Goal: Use online tool/utility: Utilize a website feature to perform a specific function

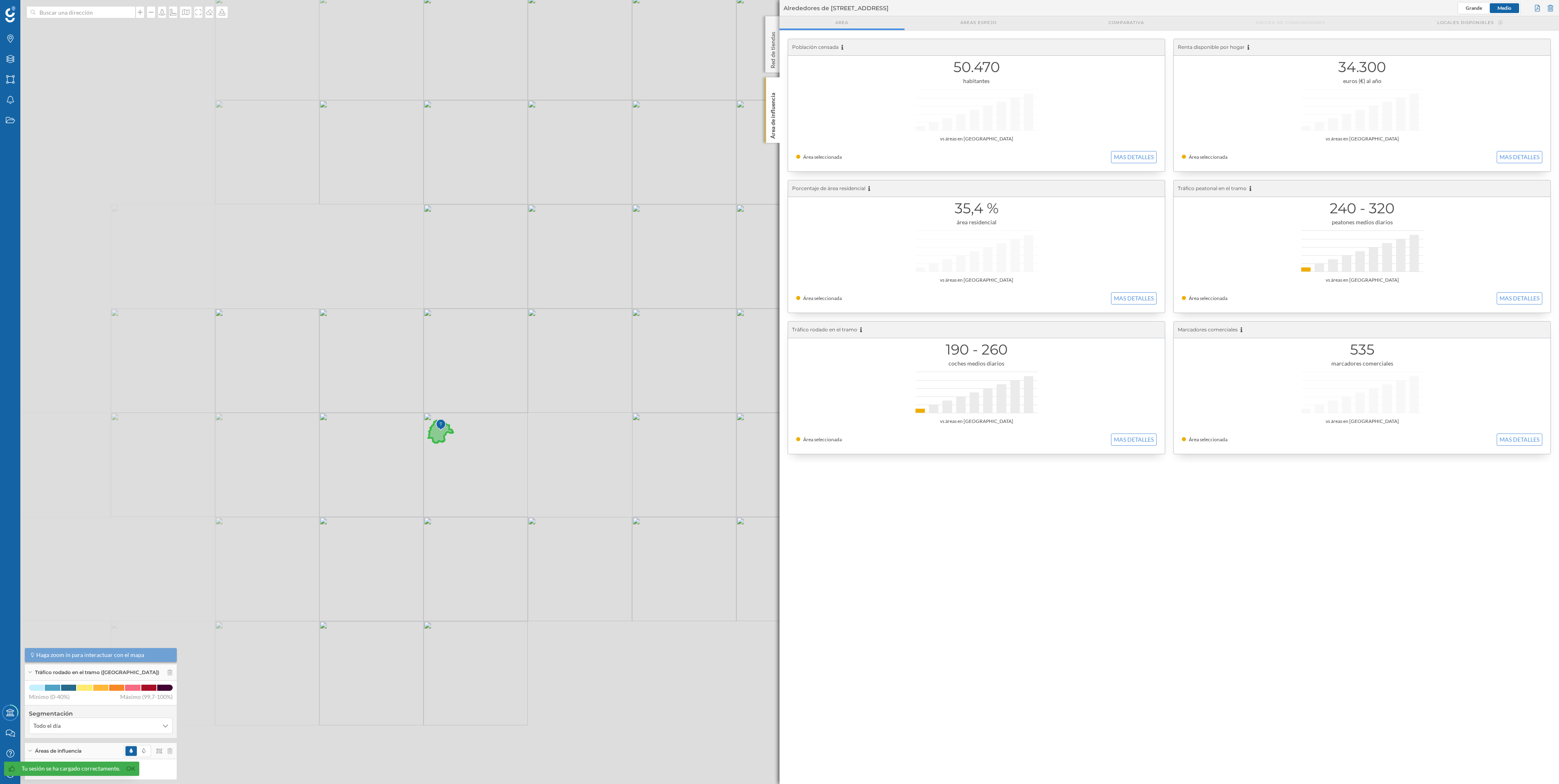
drag, startPoint x: 405, startPoint y: 414, endPoint x: 465, endPoint y: 436, distance: 63.9
click at [465, 436] on div "© Mapbox © OpenStreetMap Improve this map" at bounding box center [780, 392] width 1559 height 784
drag, startPoint x: 469, startPoint y: 456, endPoint x: 369, endPoint y: 451, distance: 100.1
click at [369, 451] on div "© Mapbox © OpenStreetMap Improve this map" at bounding box center [780, 392] width 1559 height 784
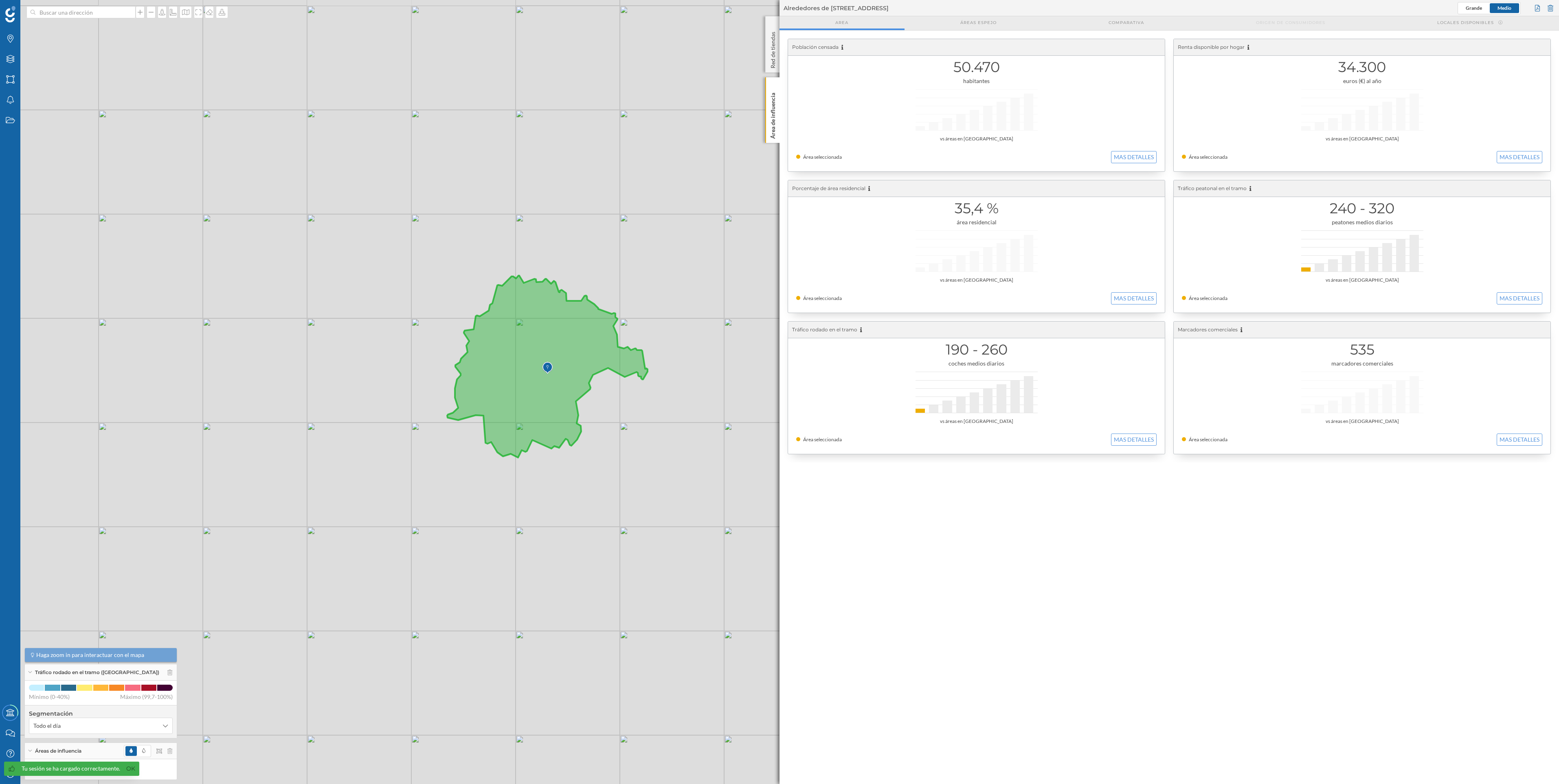
drag, startPoint x: 529, startPoint y: 421, endPoint x: 353, endPoint y: 449, distance: 178.2
click at [353, 449] on div "© Mapbox © OpenStreetMap Improve this map" at bounding box center [780, 392] width 1559 height 784
click at [62, 16] on input at bounding box center [81, 12] width 91 height 12
paste input "C:\Users\JRodrigue69\CBRE, Inc\SC Investment Strategy - Documentos\General\01_P…"
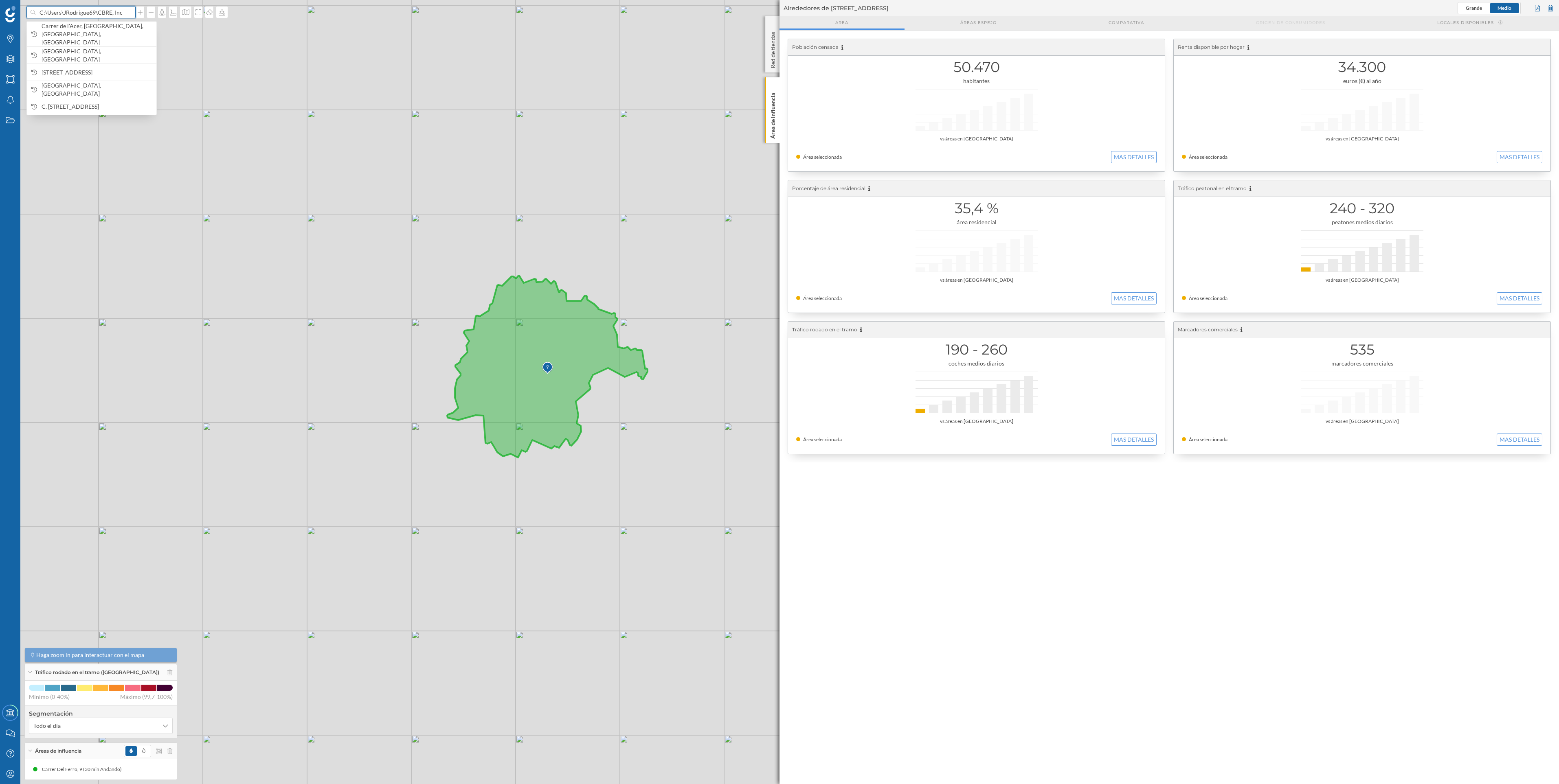
scroll to position [0, 321]
type input "C:\Users\JRodrigue69\CBRE, Inc\SC Investment Strategy - Documentos\General\01_P…"
click at [129, 19] on div "© Mapbox © OpenStreetMap Improve this map" at bounding box center [780, 392] width 1559 height 784
click at [127, 18] on div at bounding box center [81, 12] width 109 height 12
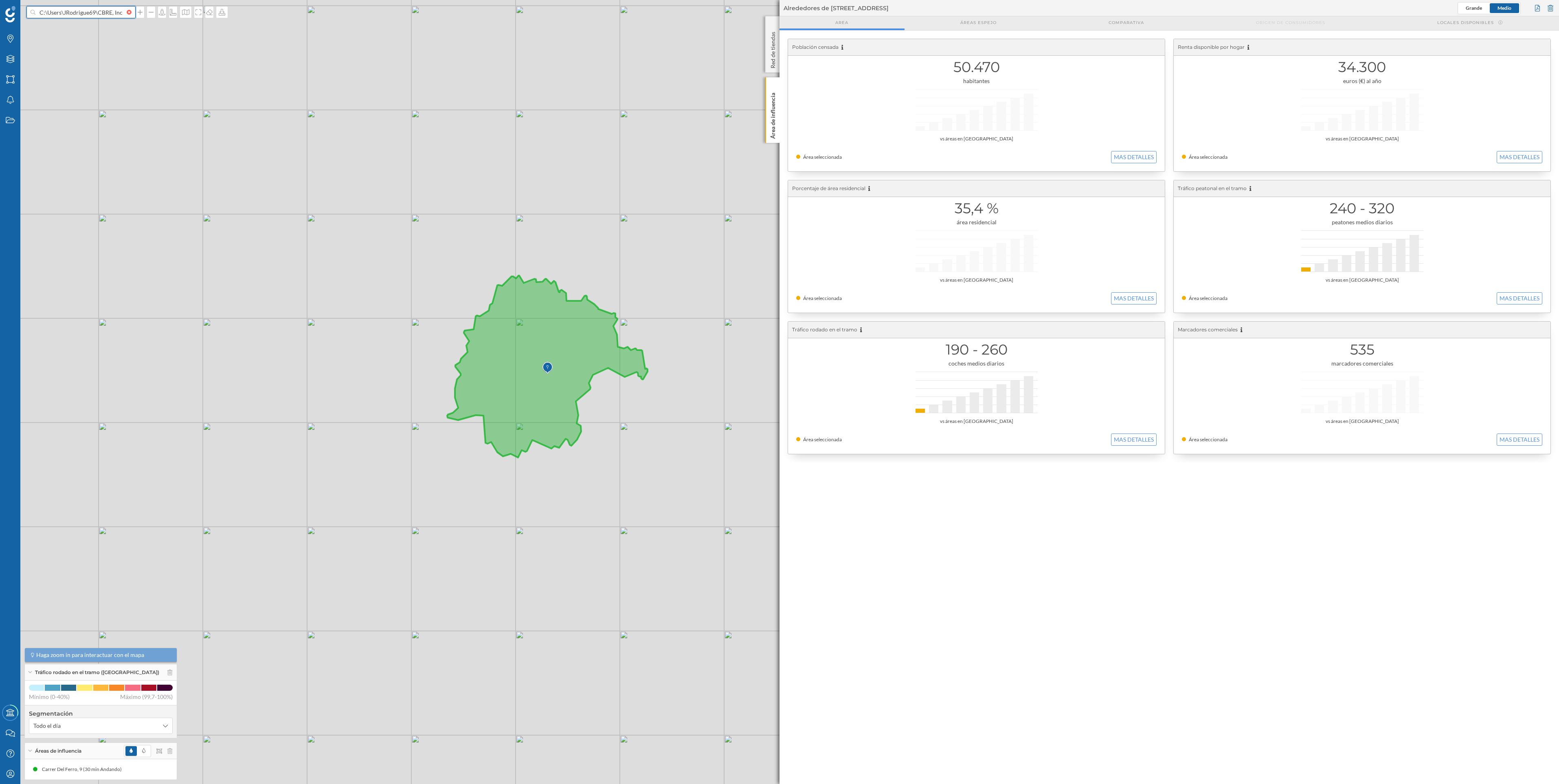
click at [126, 18] on input "C:\Users\JRodrigue69\CBRE, Inc\SC Investment Strategy - Documentos\General\01_P…" at bounding box center [81, 12] width 91 height 12
click at [128, 11] on div at bounding box center [131, 12] width 9 height 5
click at [126, 11] on input at bounding box center [81, 12] width 91 height 12
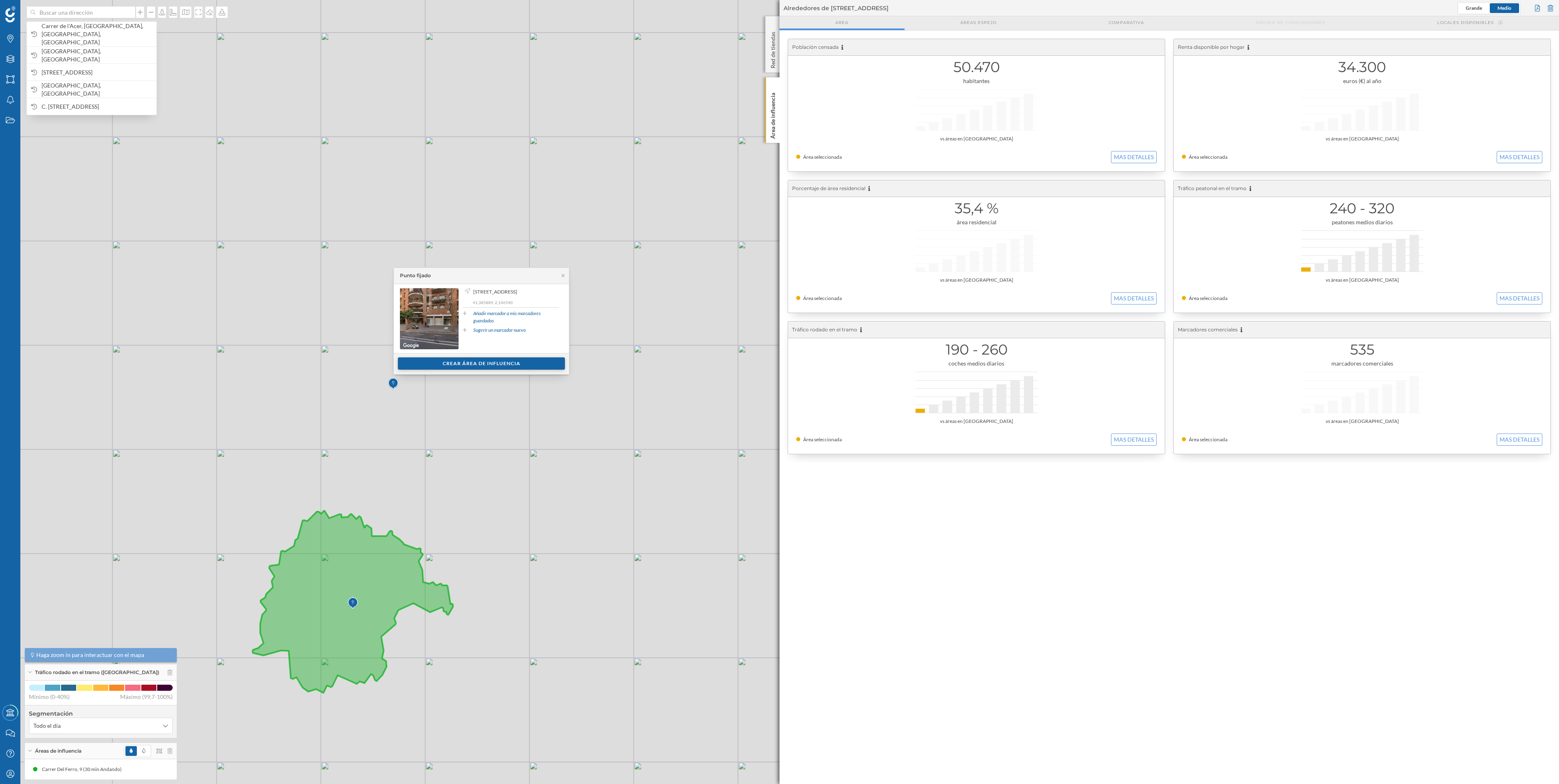
click at [506, 368] on div "Crear área de influencia" at bounding box center [481, 364] width 167 height 12
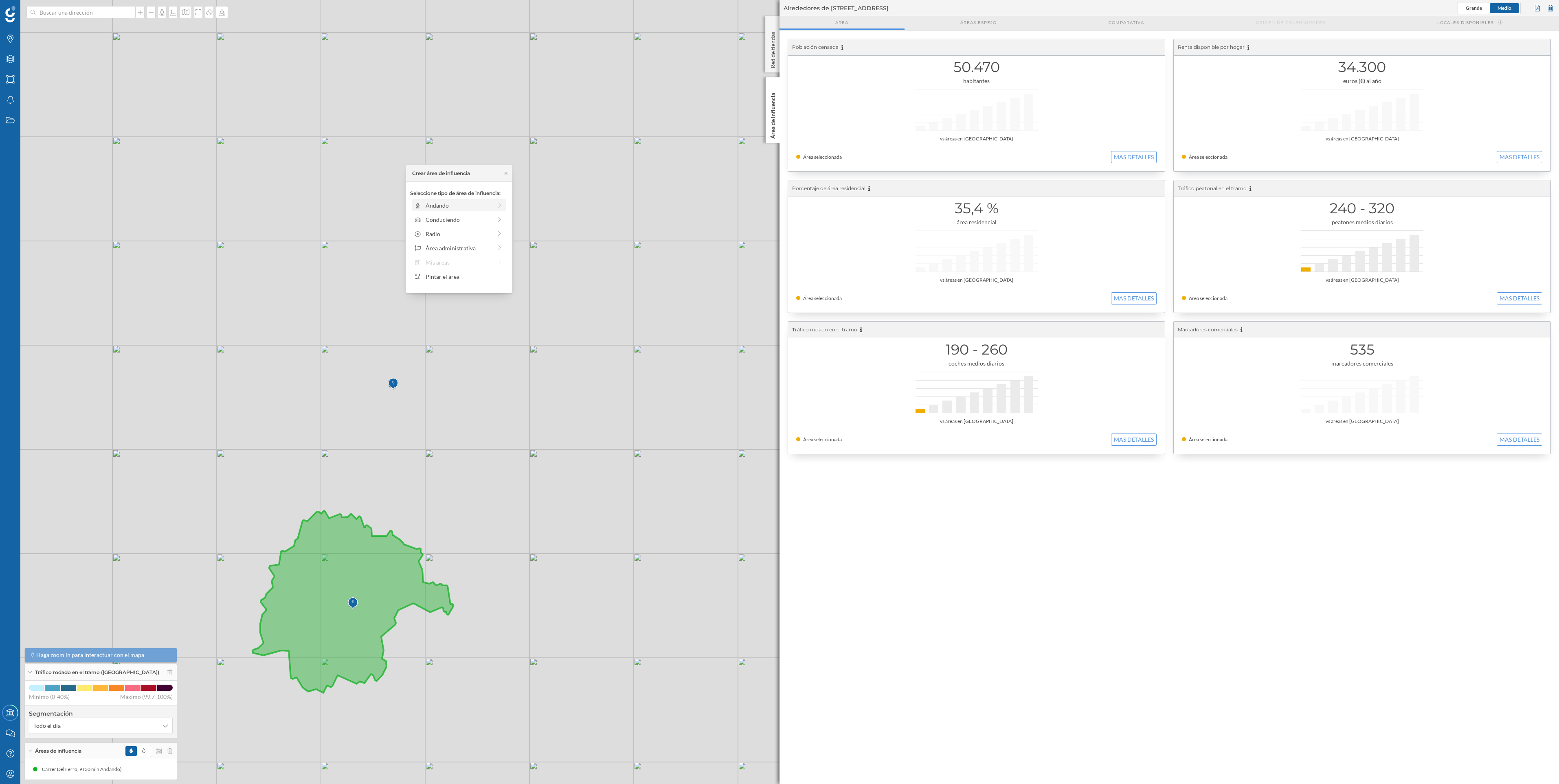
click at [470, 209] on div "Andando" at bounding box center [459, 205] width 67 height 8
drag, startPoint x: 421, startPoint y: 214, endPoint x: 447, endPoint y: 223, distance: 27.5
click at [447, 223] on div "Distancia andando desde el punto: 0 min. 3 min. 4 min. 5 min. 6 min. 7 min. 8 m…" at bounding box center [459, 218] width 98 height 56
drag, startPoint x: 447, startPoint y: 212, endPoint x: 481, endPoint y: 223, distance: 35.7
click at [481, 223] on div "Distancia andando desde el punto: 0 min. 3 min. 4 min. 5 min. 6 min. 7 min. 8 m…" at bounding box center [459, 218] width 98 height 56
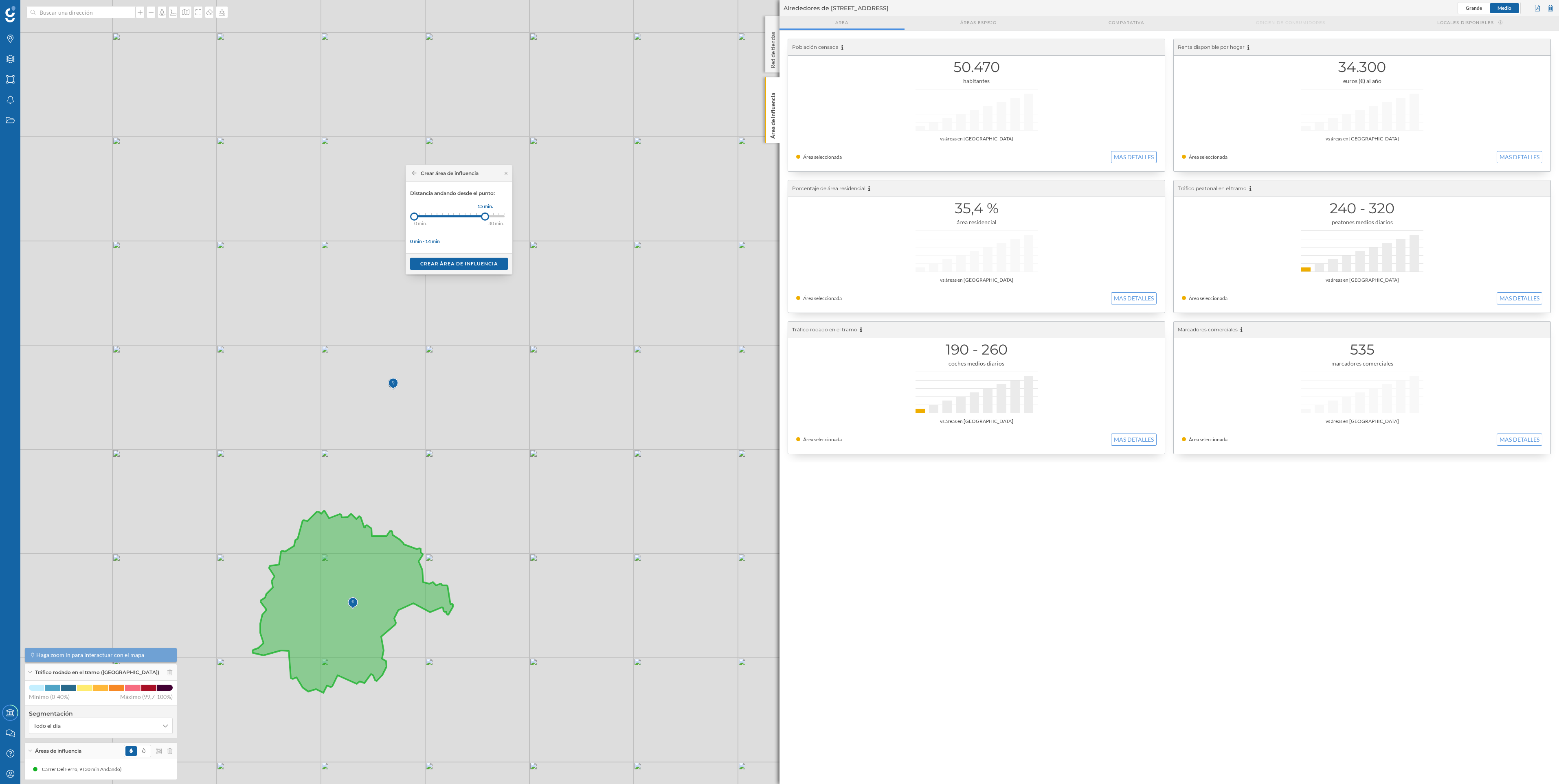
click at [485, 213] on div at bounding box center [485, 216] width 8 height 8
click at [470, 264] on div "Crear área de influencia" at bounding box center [459, 263] width 98 height 12
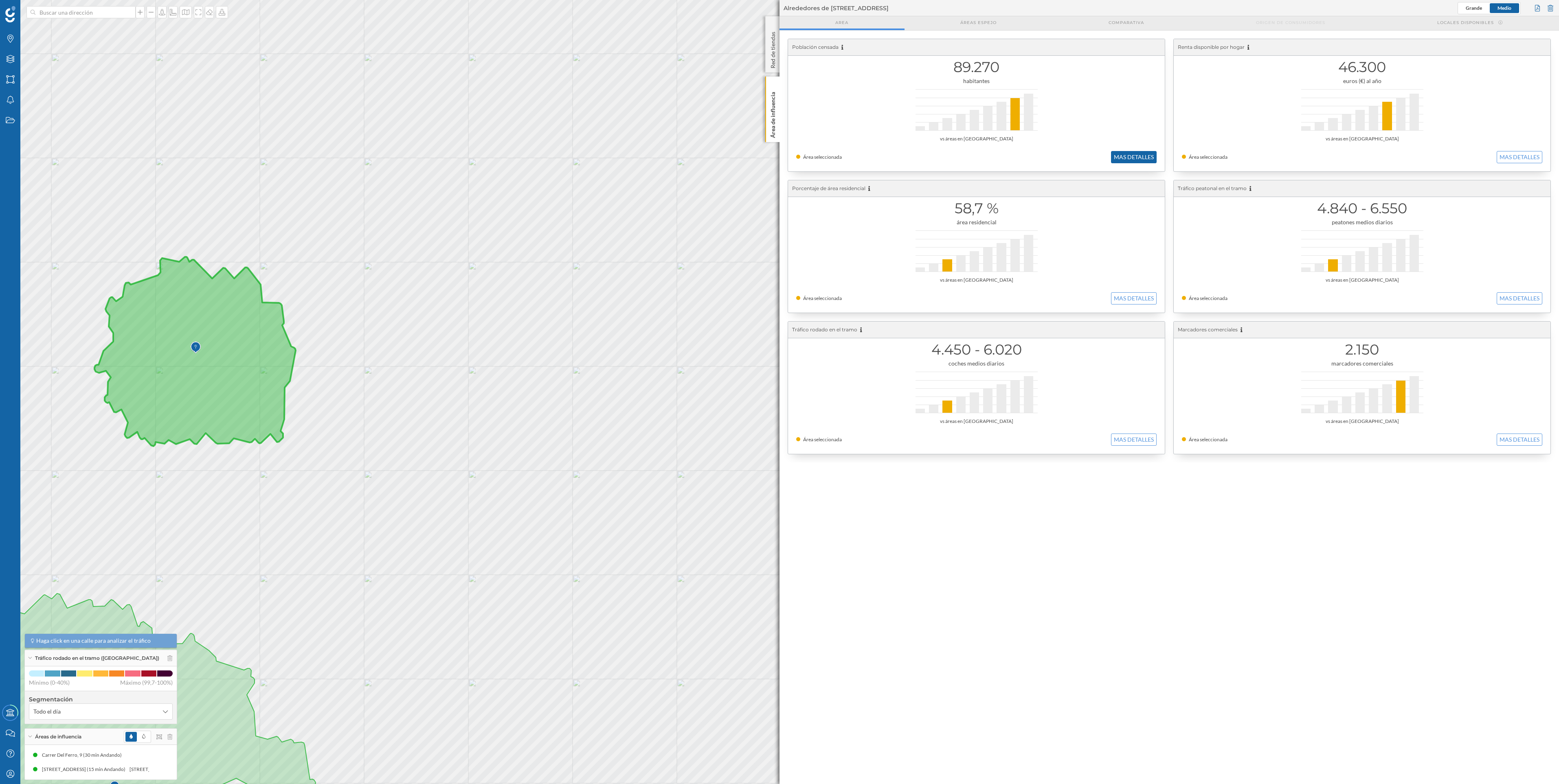
click at [1141, 152] on button "MAS DETALLES" at bounding box center [1134, 157] width 45 height 12
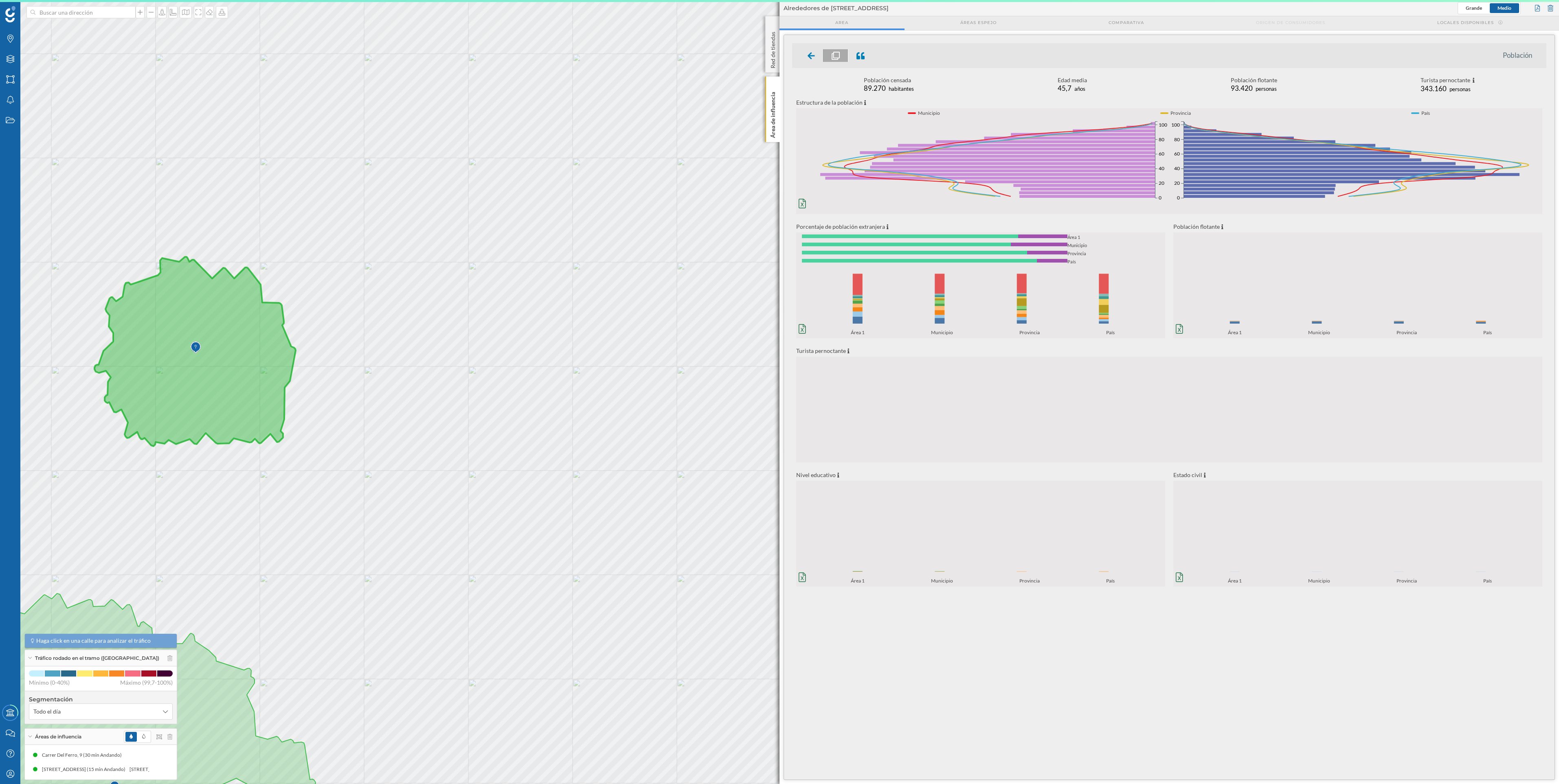
click at [805, 57] on div at bounding box center [812, 55] width 24 height 13
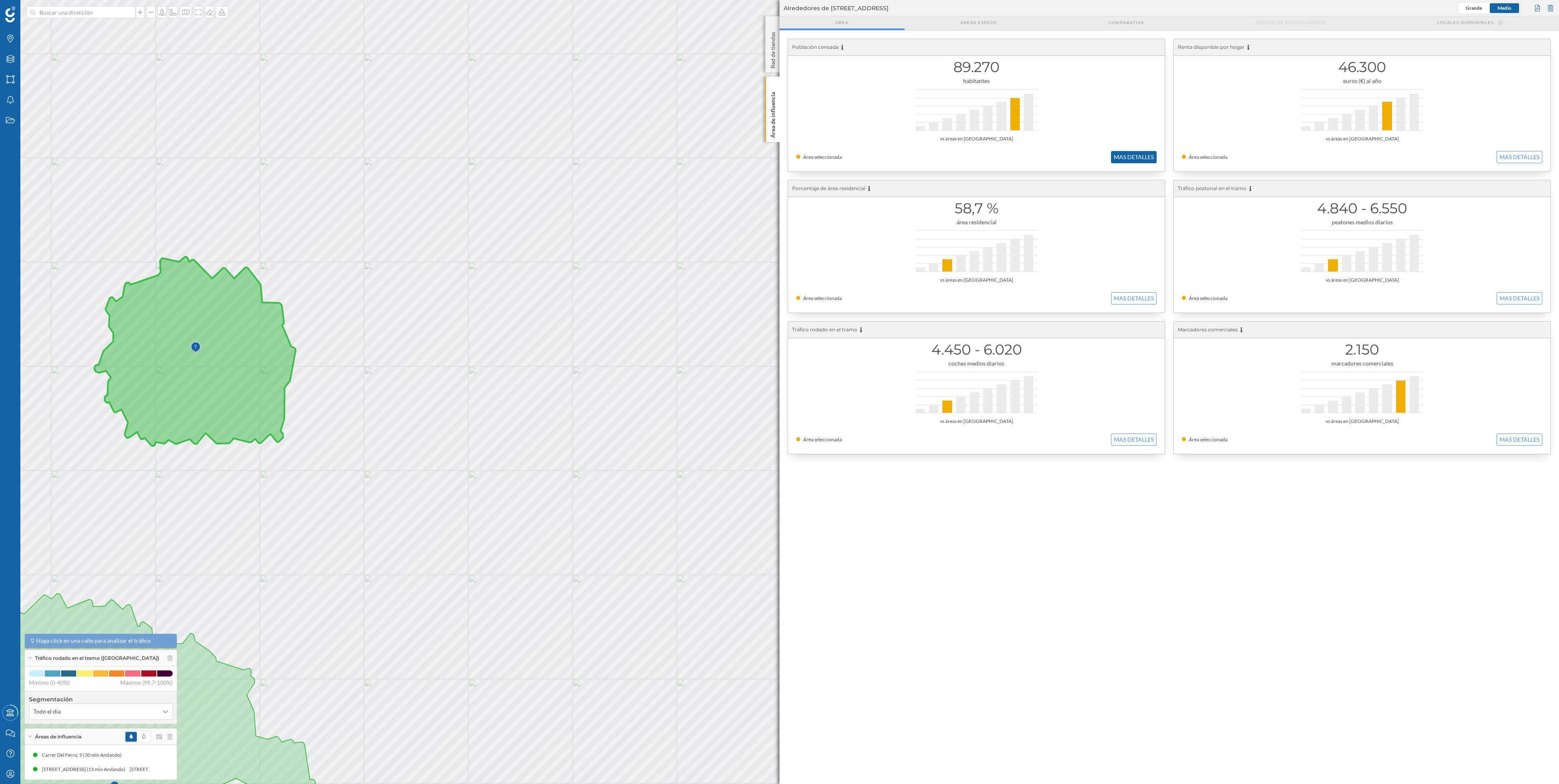
click at [1135, 153] on button "MAS DETALLES" at bounding box center [1134, 157] width 45 height 12
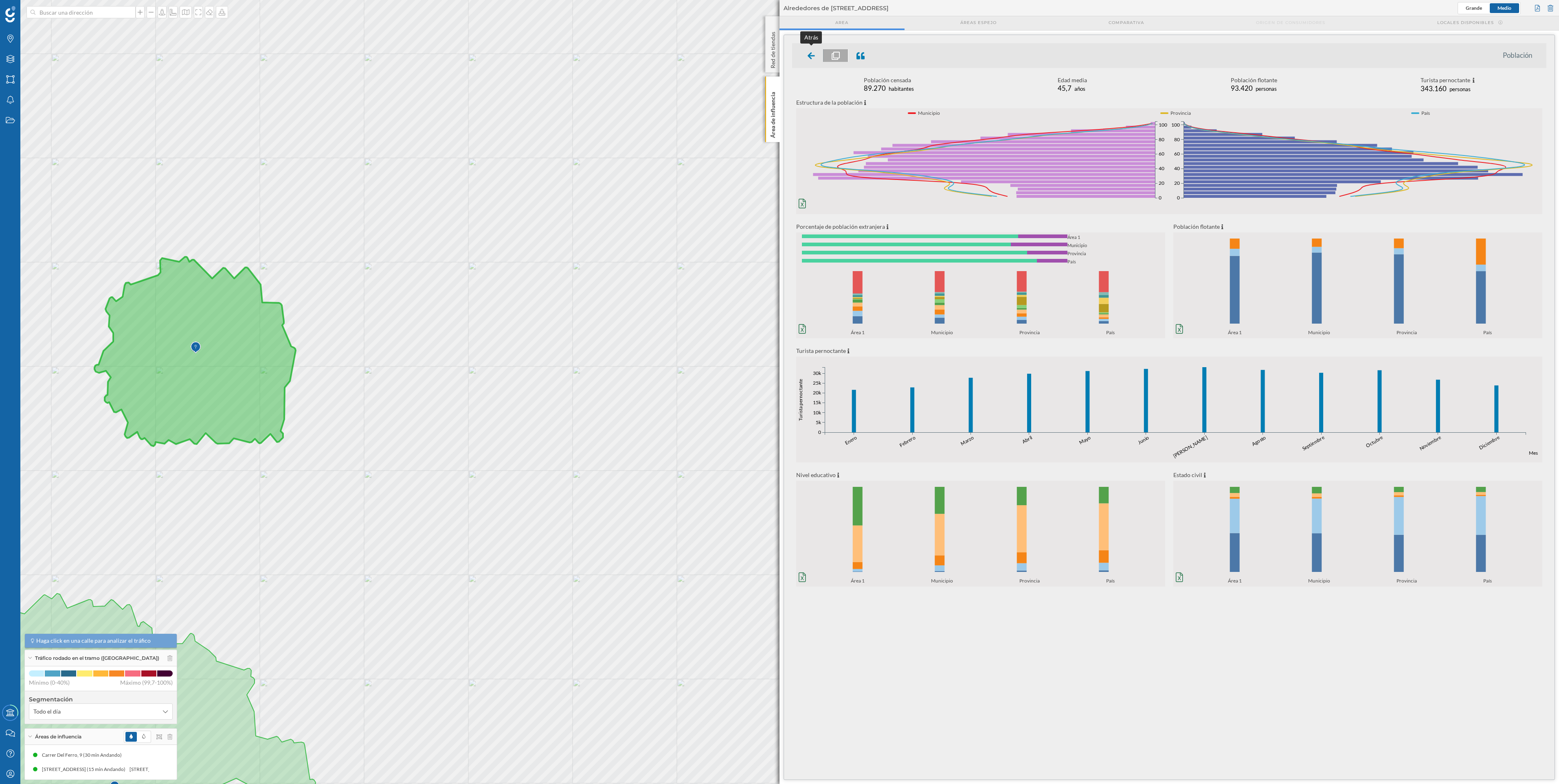
click at [816, 57] on div at bounding box center [812, 55] width 24 height 13
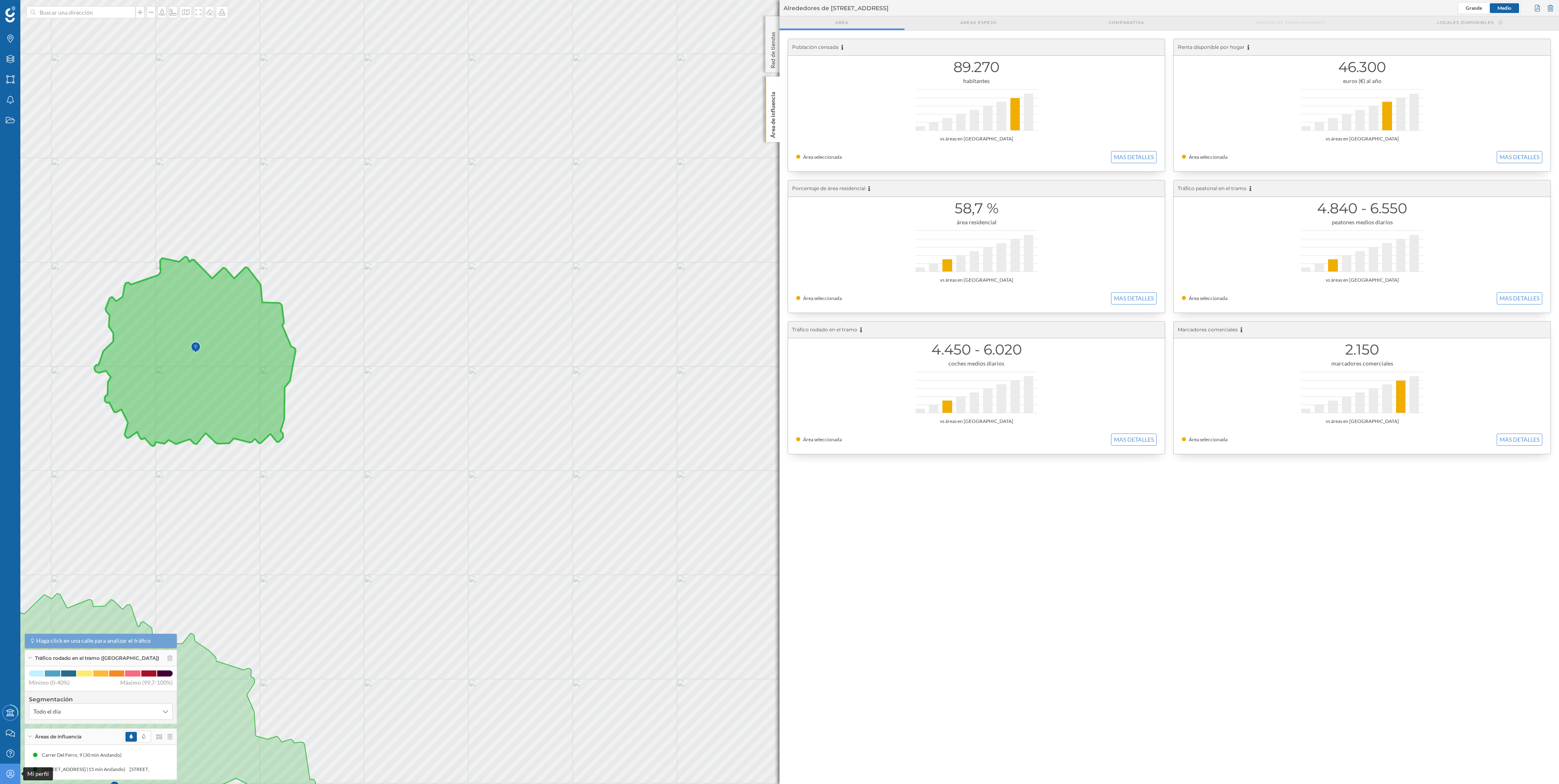
click at [5, 782] on div "Mi perfil" at bounding box center [10, 774] width 21 height 21
click at [65, 702] on div "Mis Datos" at bounding box center [63, 703] width 81 height 8
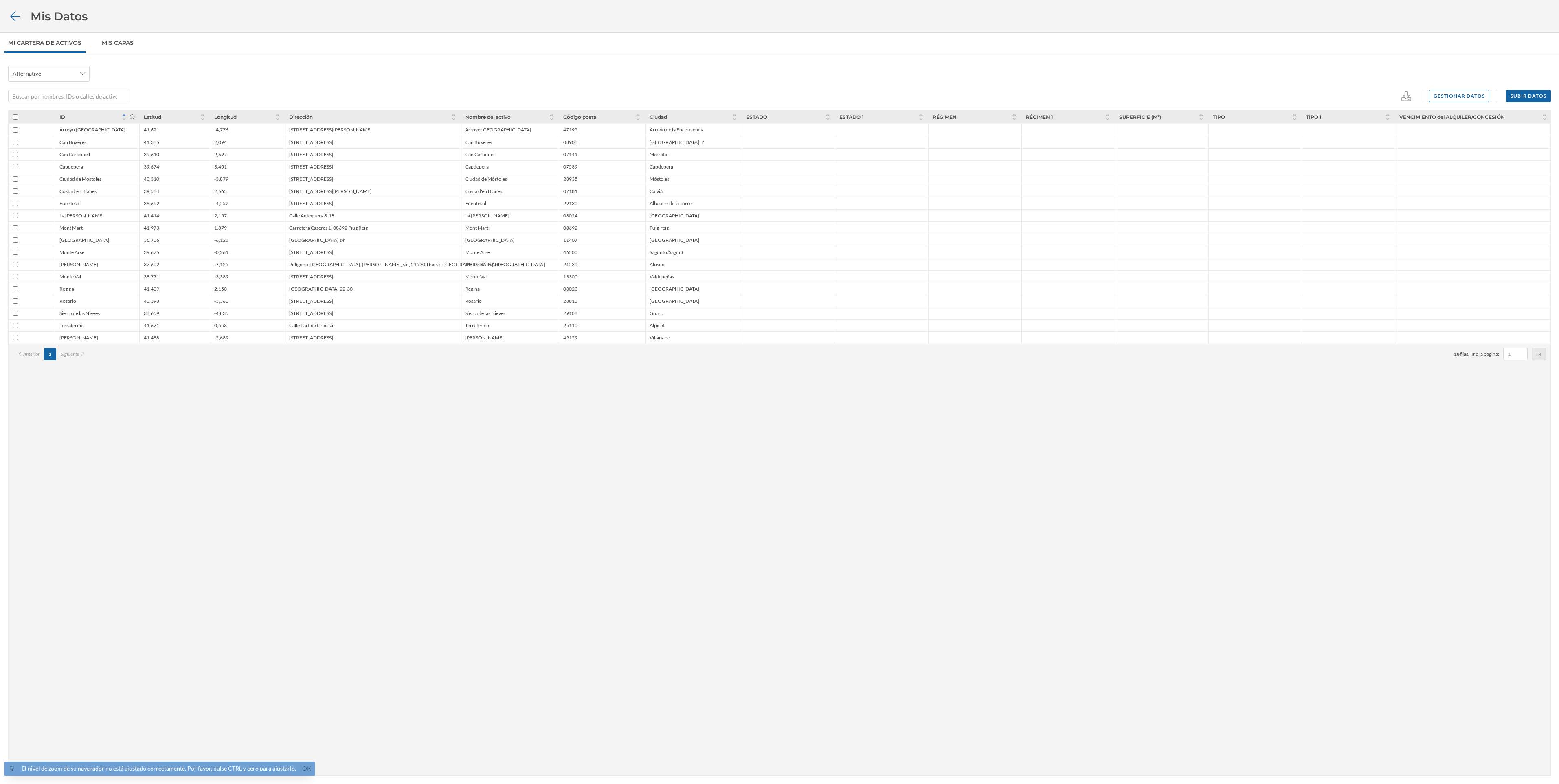
click at [12, 16] on icon at bounding box center [15, 16] width 10 height 10
